Goal: Transaction & Acquisition: Purchase product/service

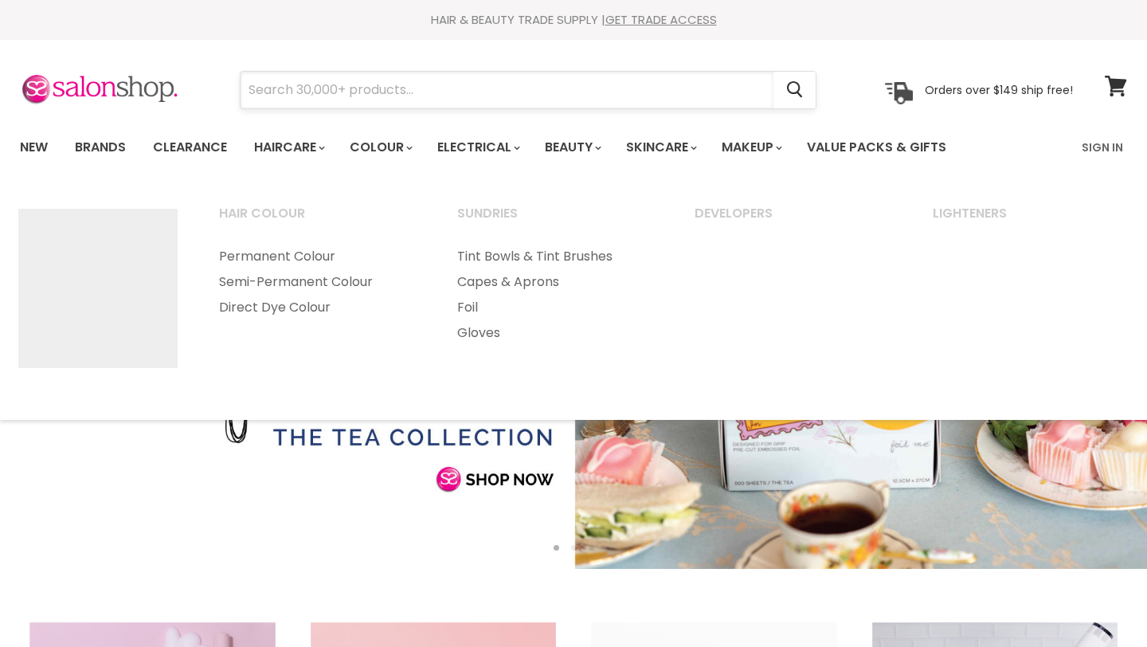
click at [343, 85] on input "Search" at bounding box center [507, 90] width 533 height 37
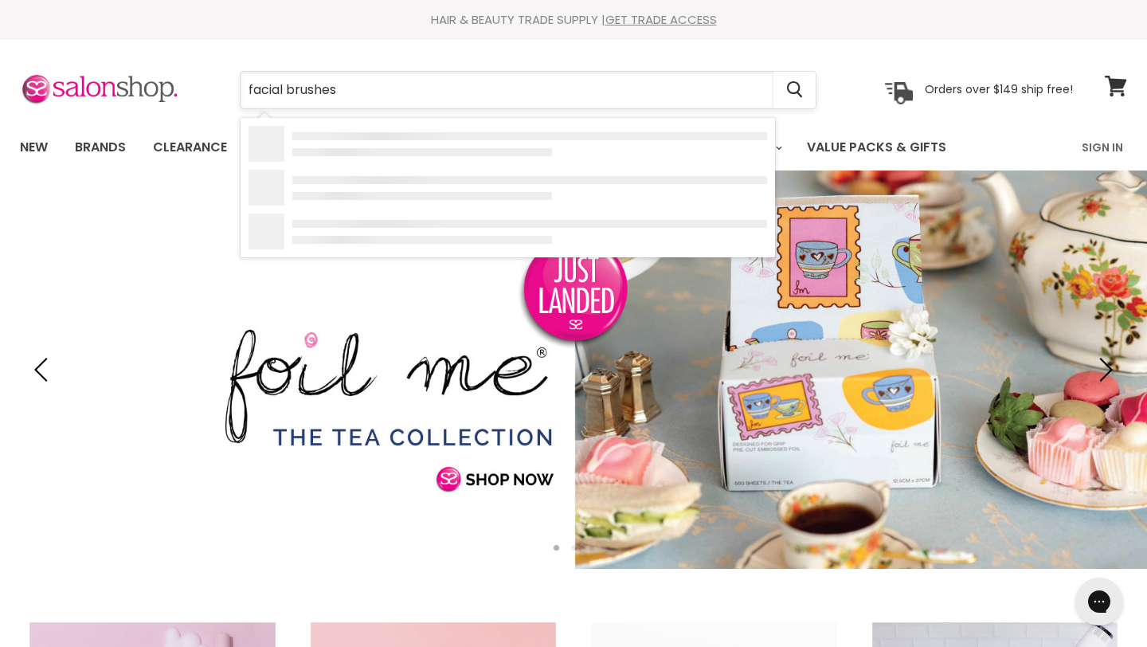
type input "facial brushes"
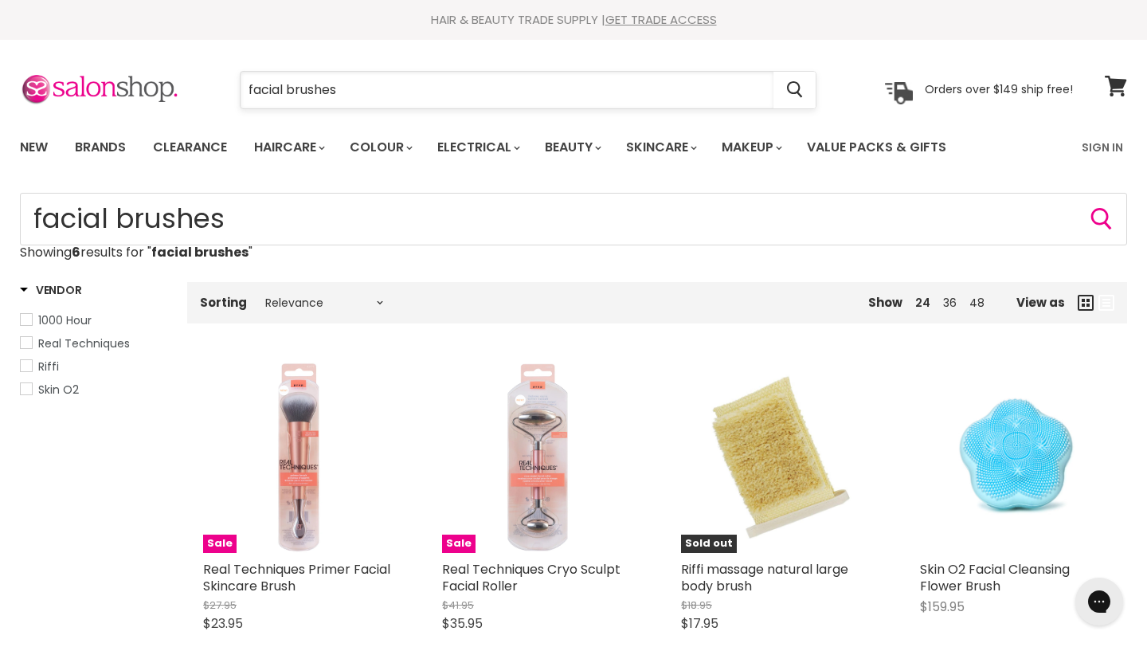
click at [285, 90] on input "facial brushes" at bounding box center [507, 90] width 533 height 37
type input "brushes"
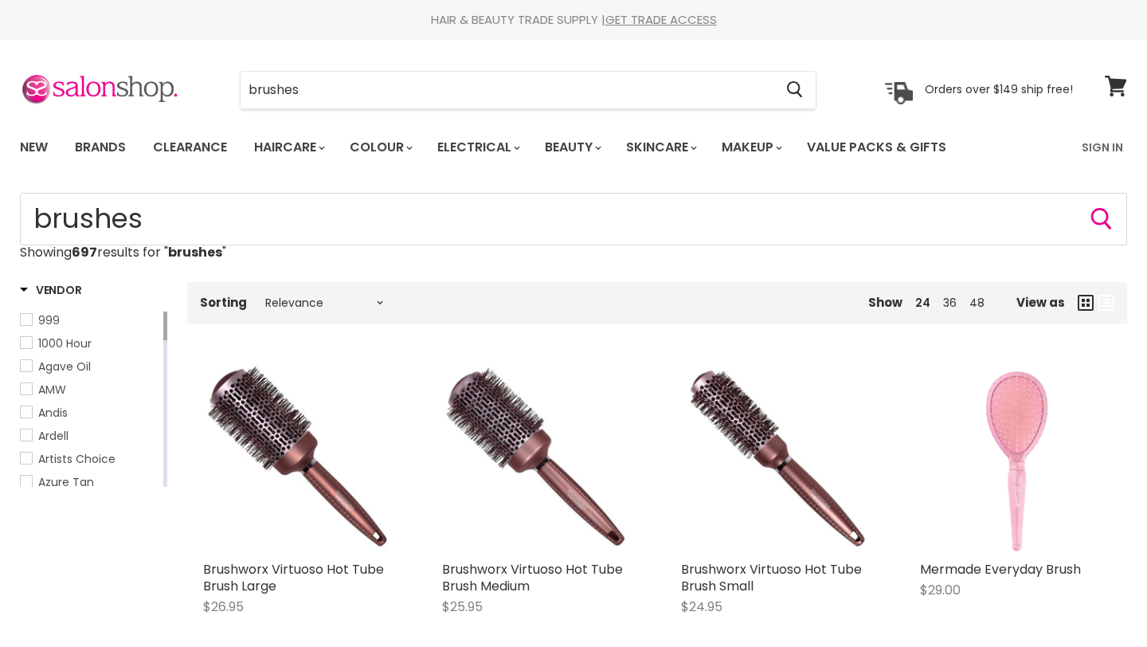
type input "brushes"
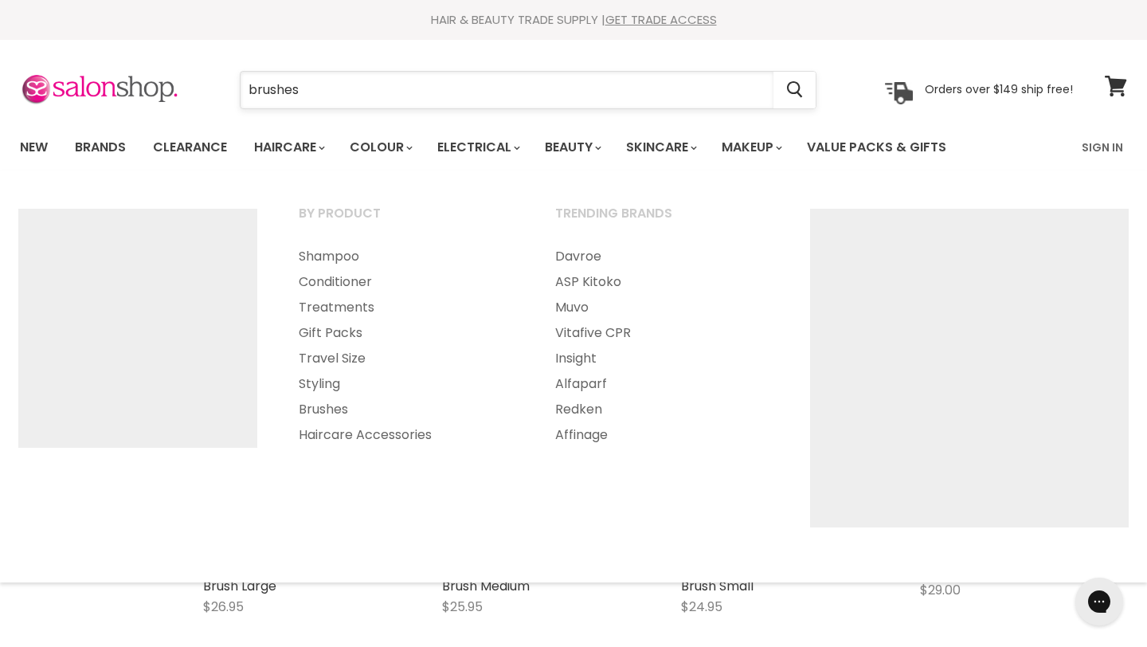
click at [333, 92] on input "brushes" at bounding box center [507, 90] width 533 height 37
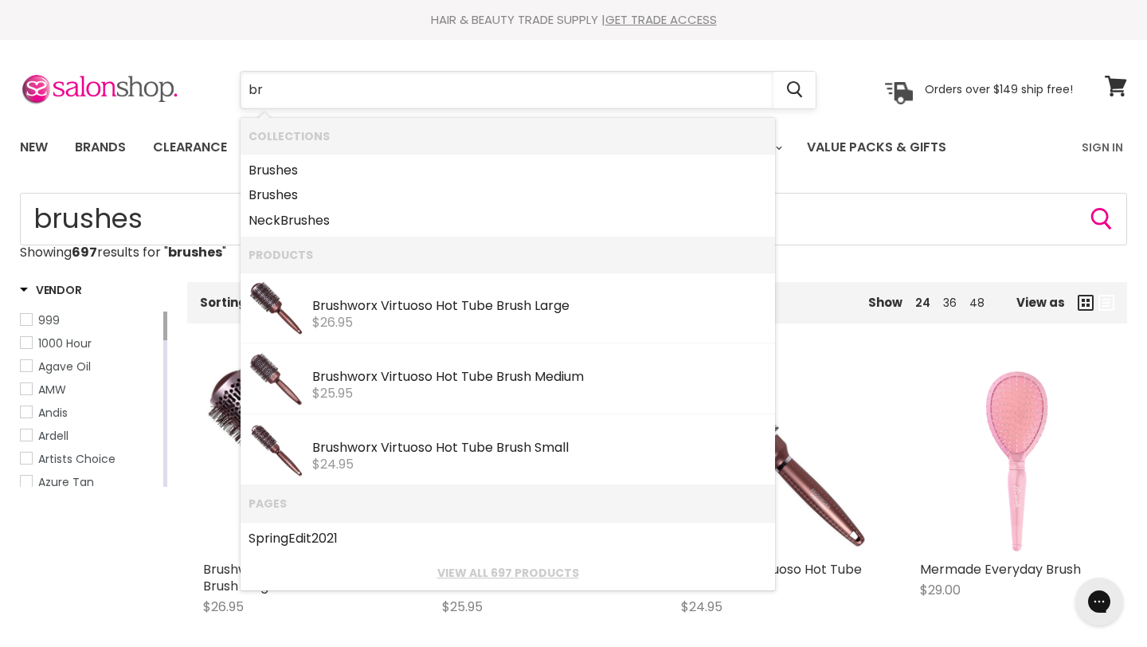
type input "b"
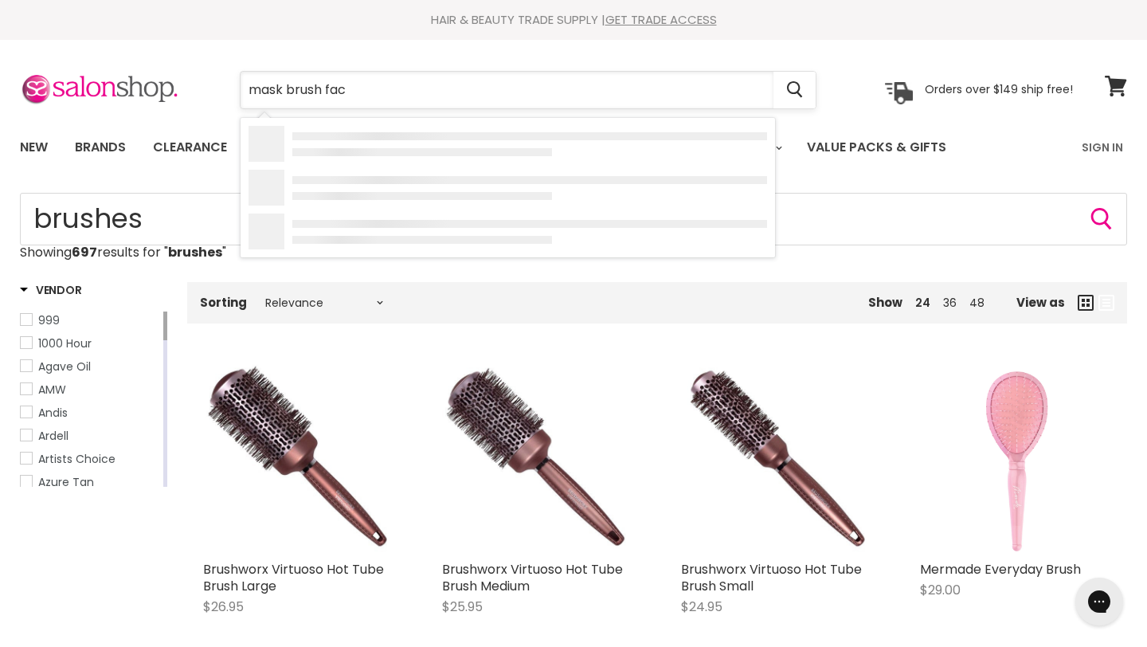
type input "mask brush face"
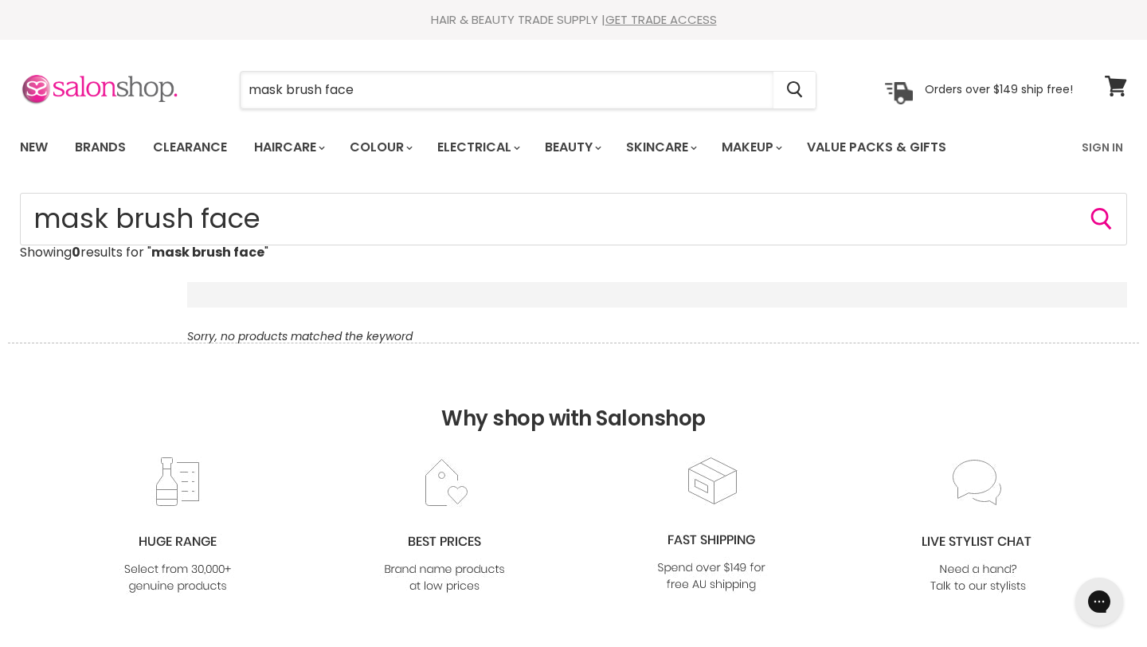
drag, startPoint x: 390, startPoint y: 90, endPoint x: 161, endPoint y: 73, distance: 230.2
click at [163, 80] on div "mask brush face Cancel Orders over $149 ship free!" at bounding box center [546, 90] width 1053 height 37
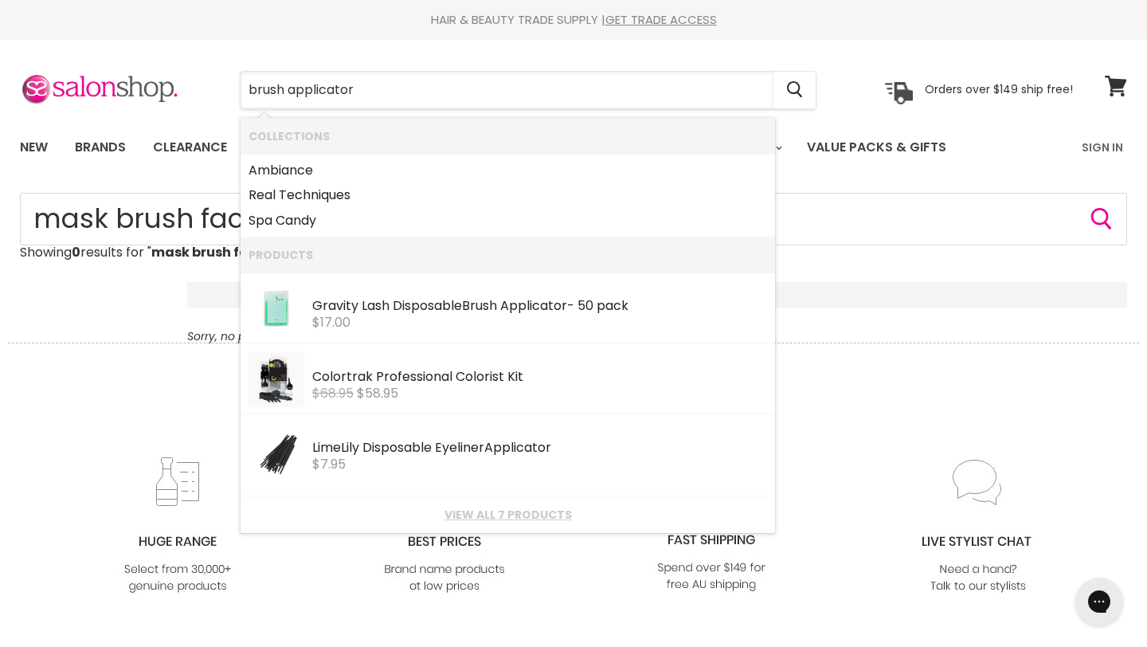
type input "brush applicator"
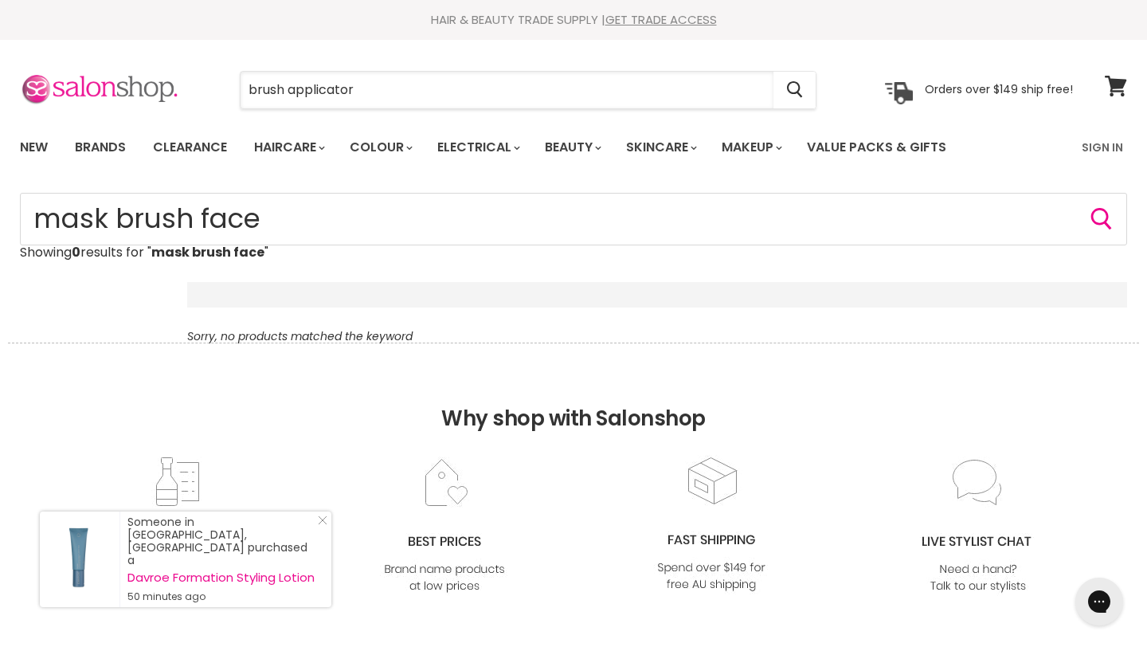
drag, startPoint x: 398, startPoint y: 93, endPoint x: 178, endPoint y: 84, distance: 220.1
click at [182, 92] on div "brush applicator Cancel Orders over $149 ship free!" at bounding box center [546, 90] width 1053 height 37
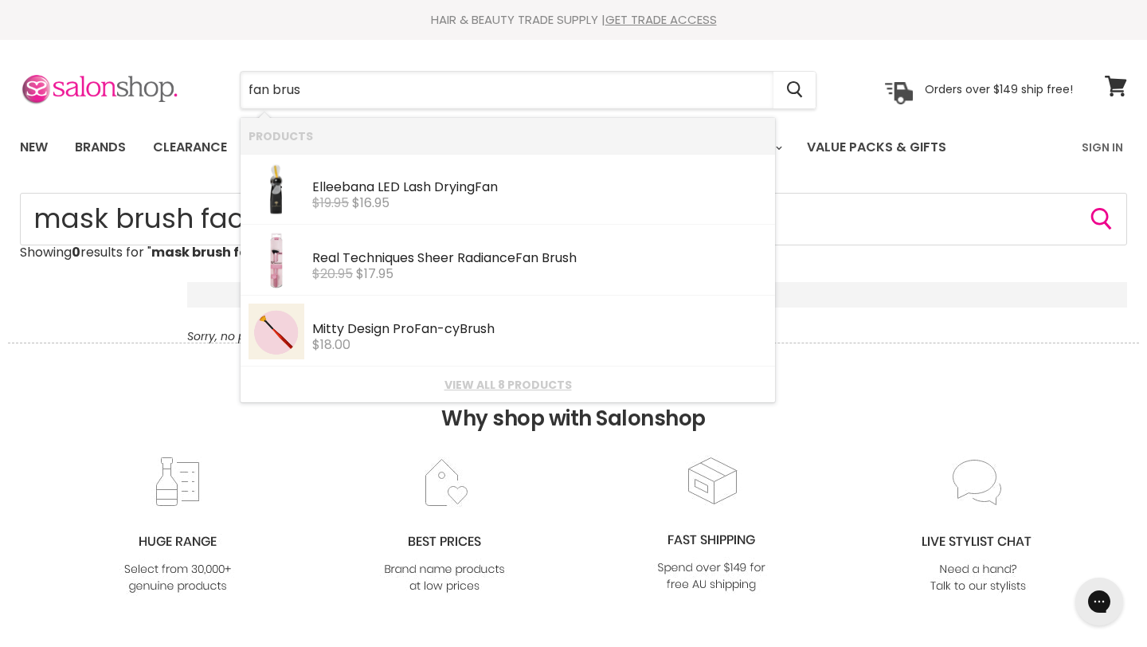
type input "fan brush"
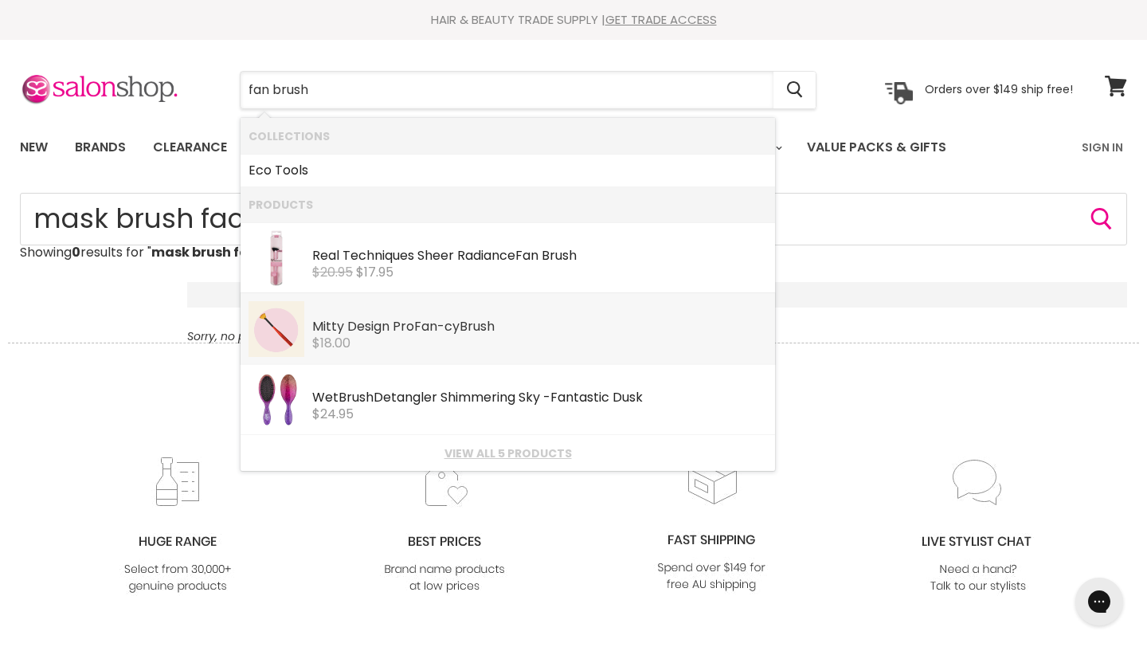
click at [358, 331] on div "Mitty Design Pro Fan -cy Brush" at bounding box center [539, 328] width 455 height 17
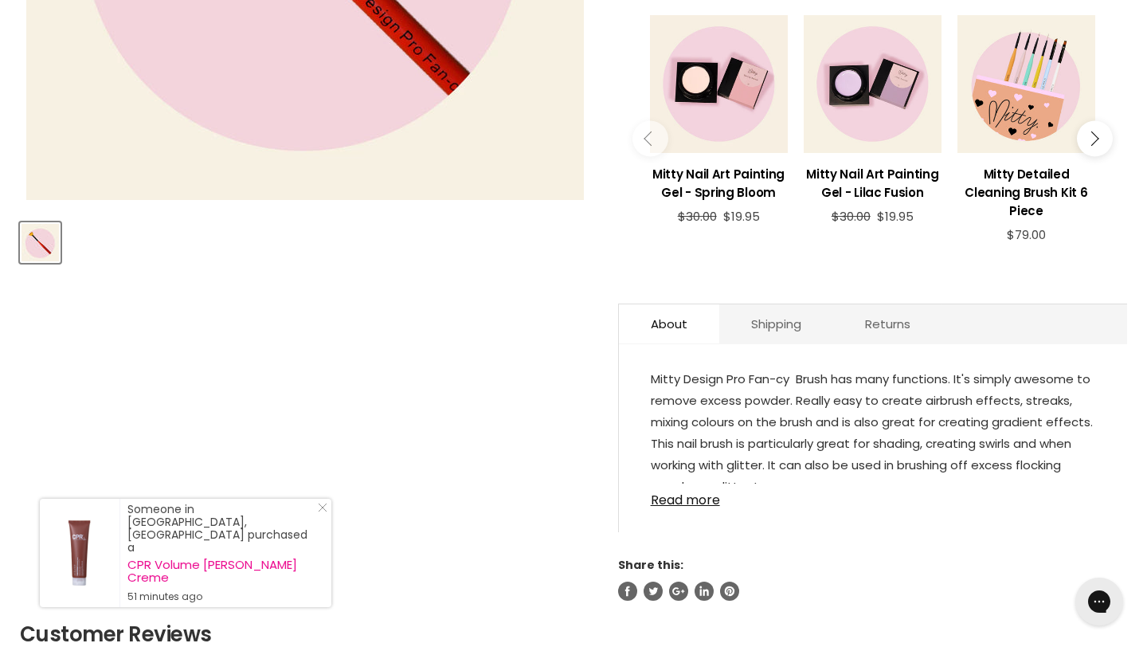
scroll to position [574, 0]
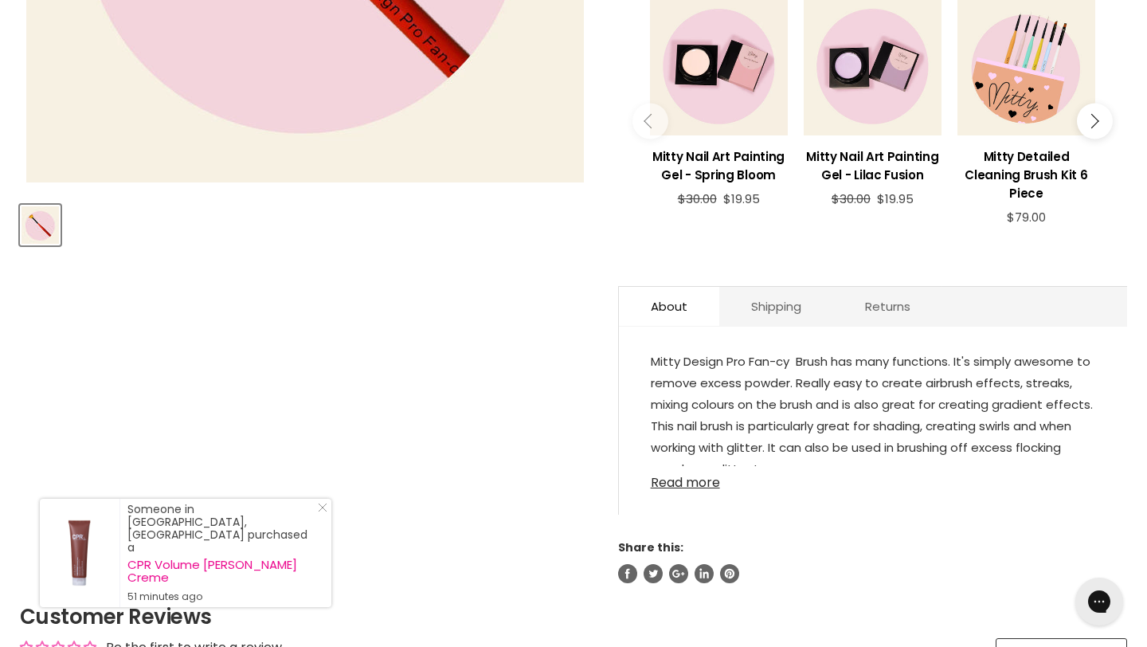
click at [712, 469] on link "Read more" at bounding box center [873, 478] width 445 height 24
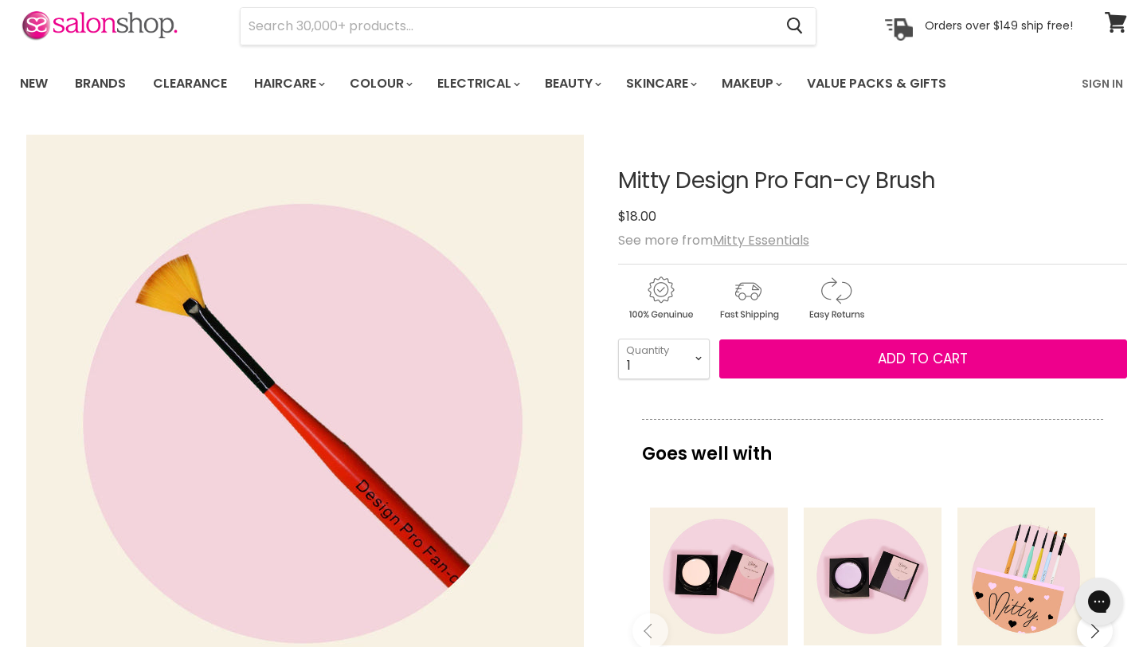
scroll to position [0, 0]
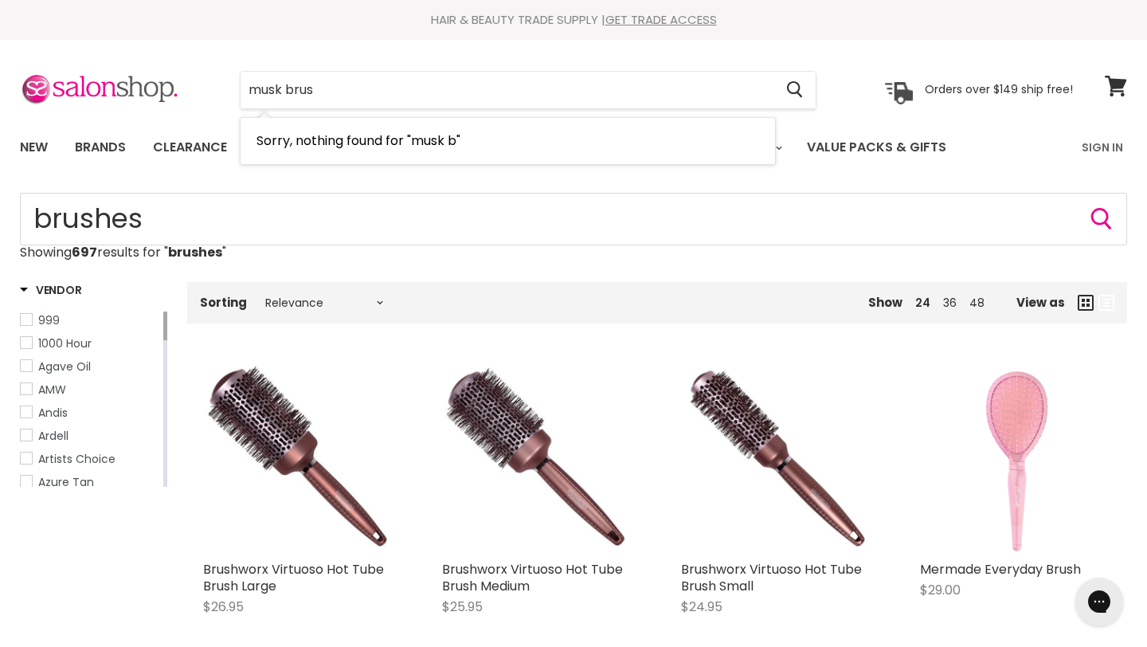
type input "musk brush"
